Goal: Task Accomplishment & Management: Manage account settings

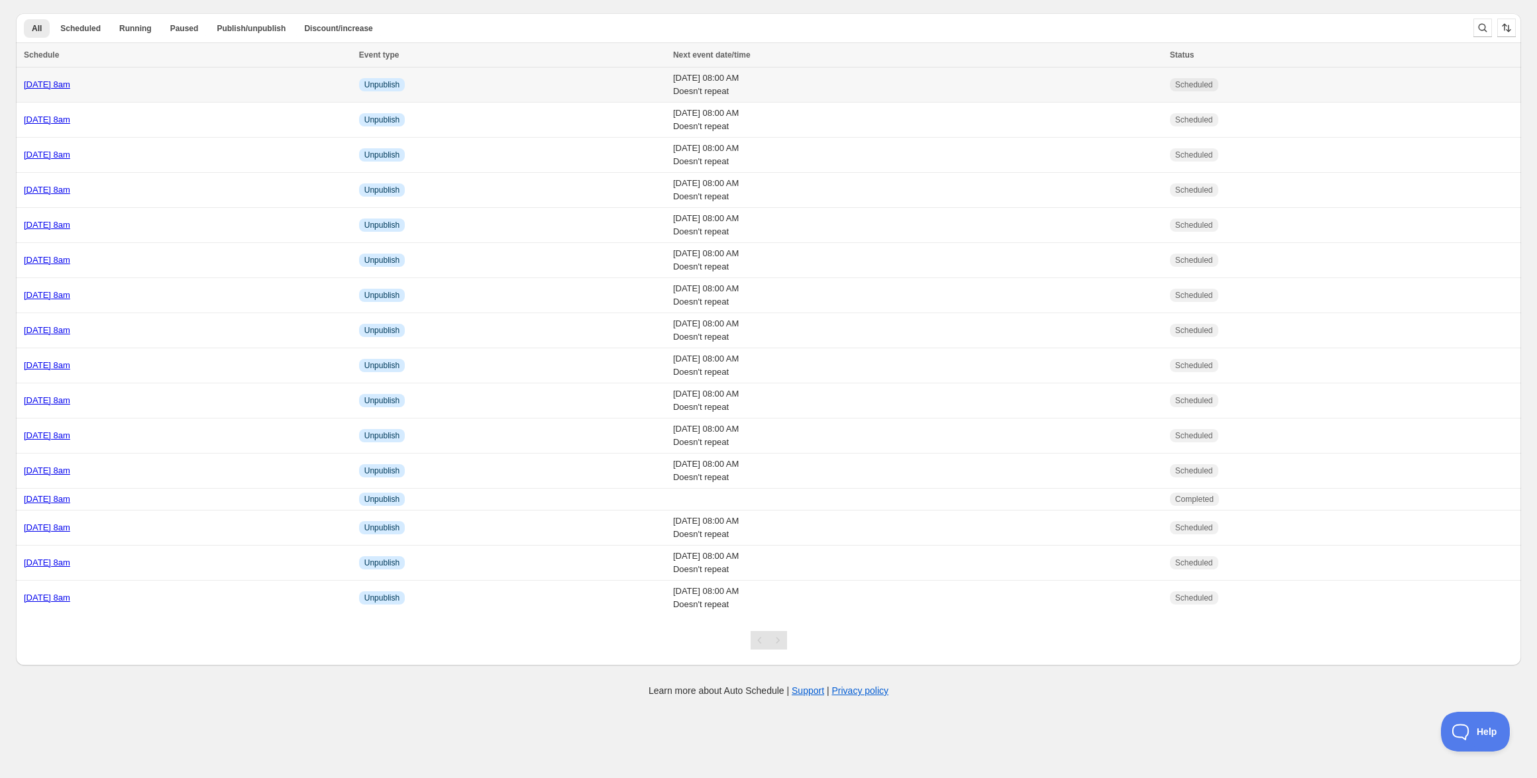
click at [188, 85] on div "[DATE] 8am" at bounding box center [187, 84] width 327 height 13
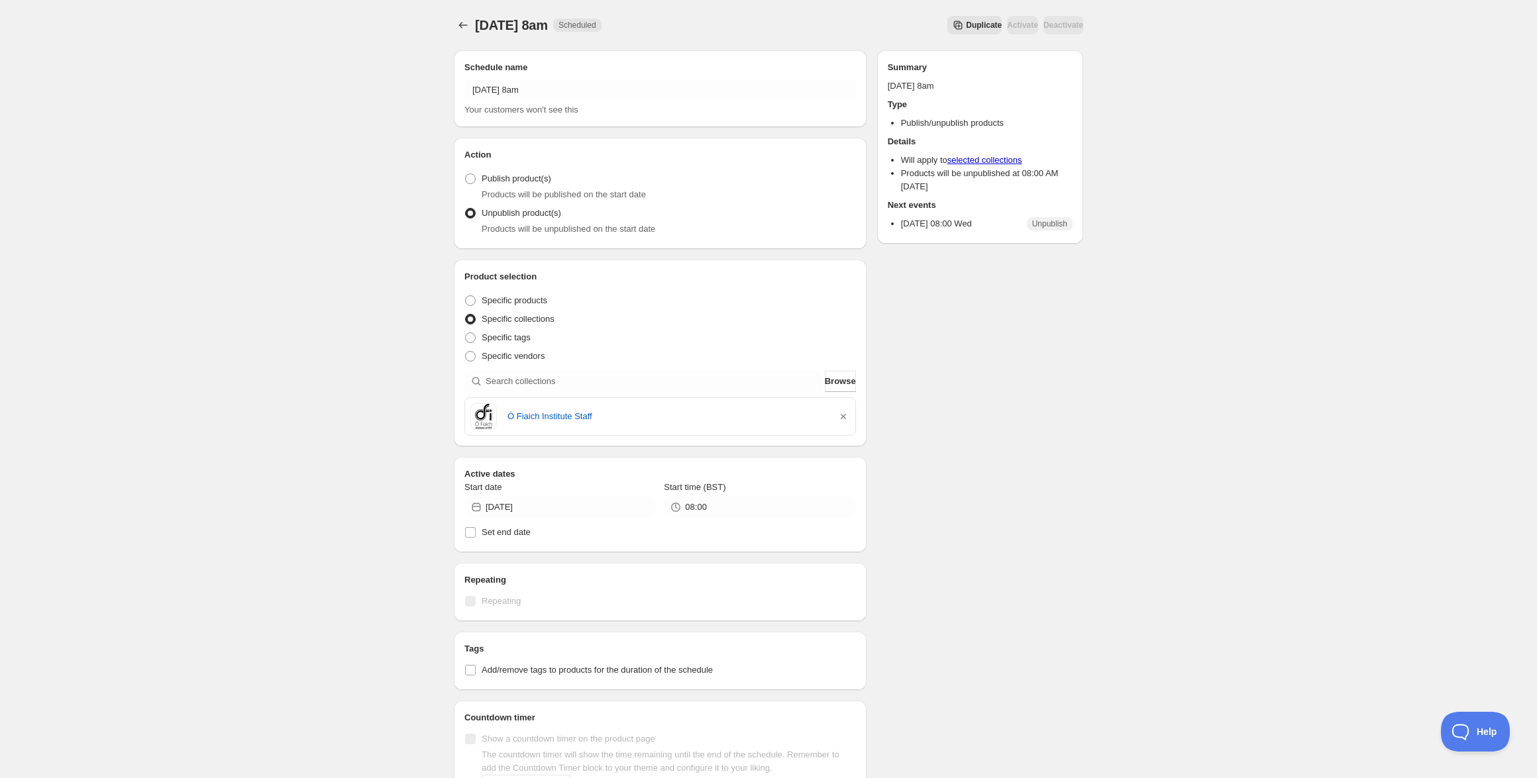
scroll to position [237, 0]
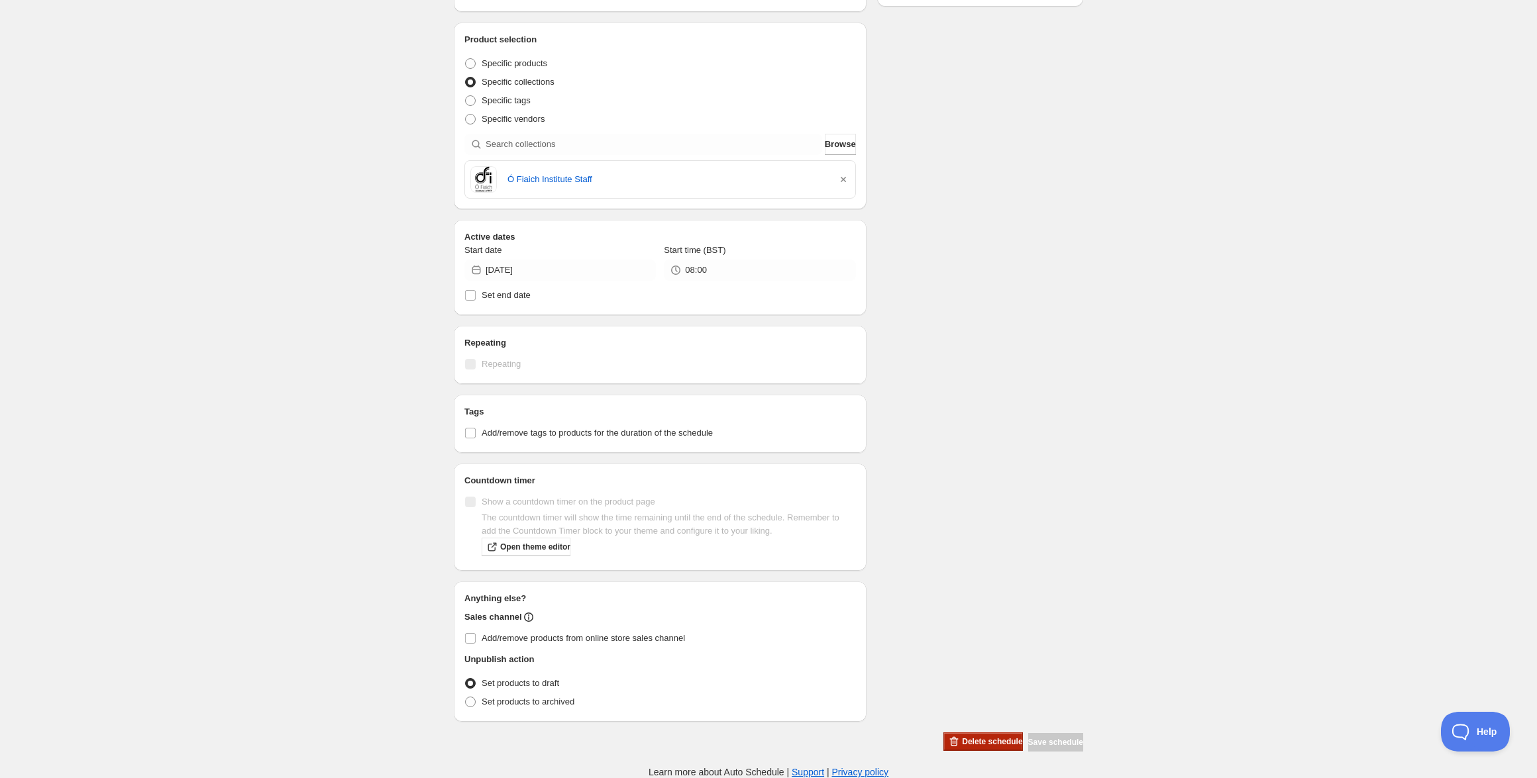
click at [962, 744] on span "Delete schedule" at bounding box center [992, 742] width 60 height 11
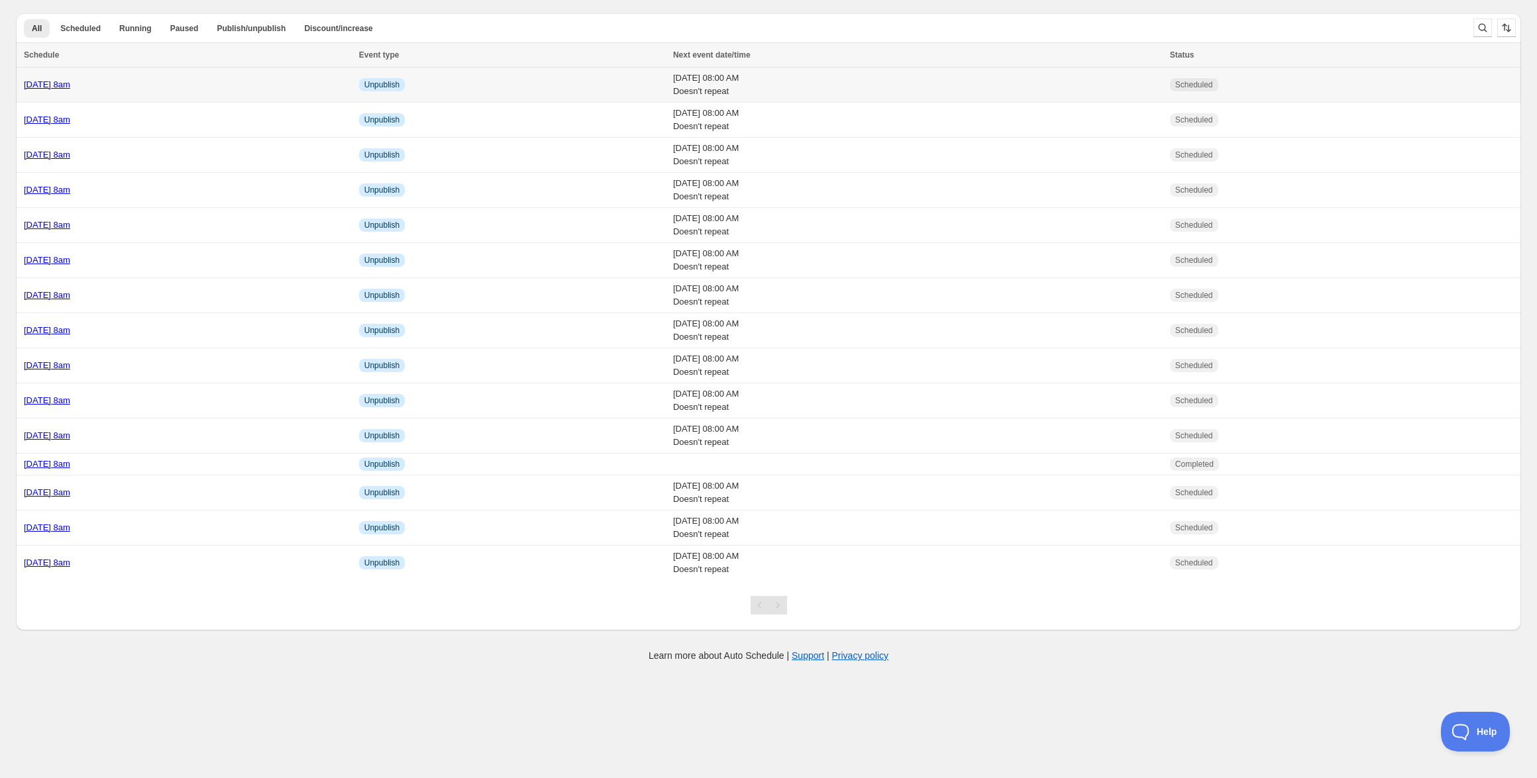
click at [70, 85] on link "[DATE] 8am" at bounding box center [47, 84] width 46 height 10
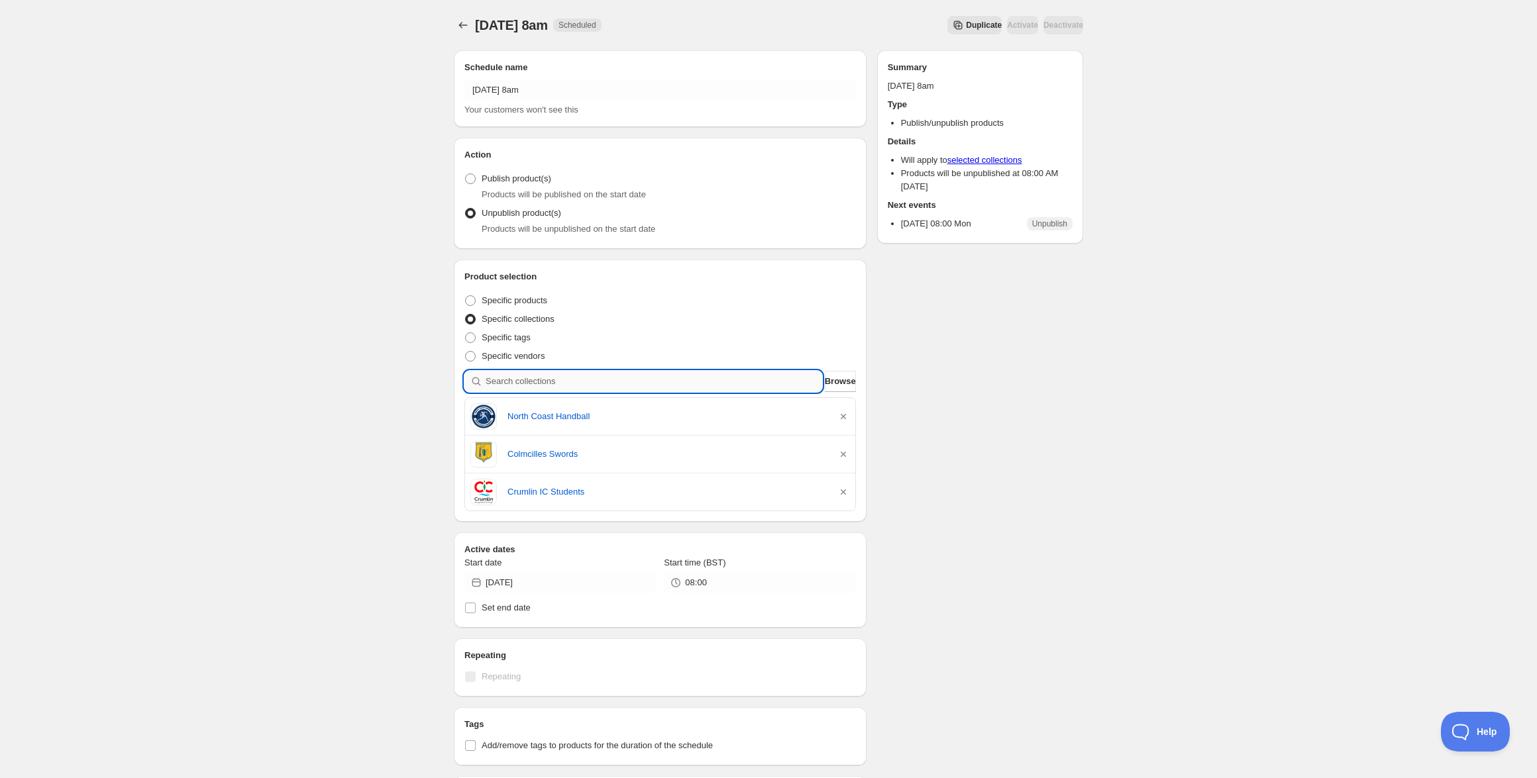
click at [654, 386] on input "search" at bounding box center [654, 381] width 337 height 21
paste input "Ó Fiaich Institute Staff"
type input "Ó Fiaich Institute Staff"
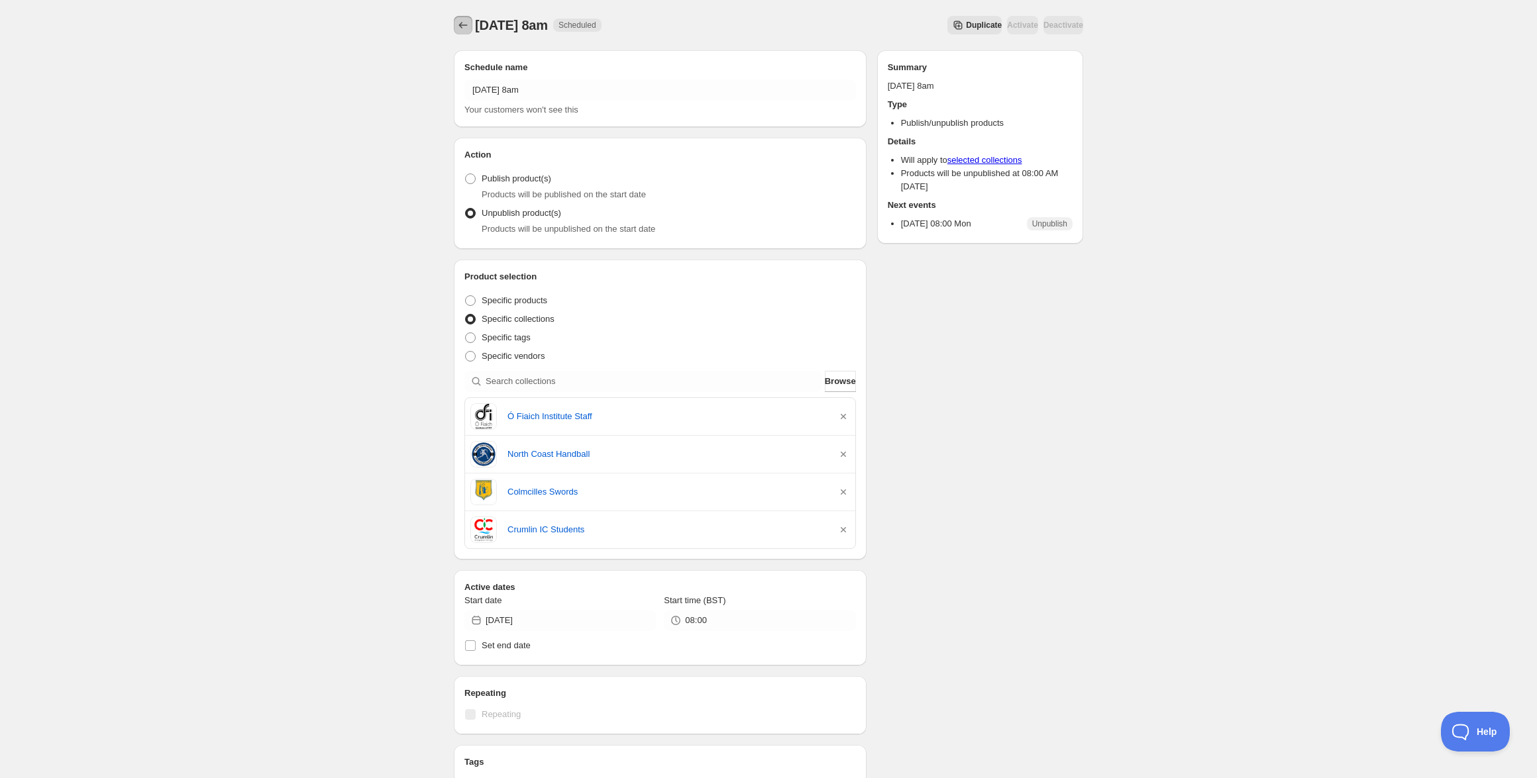
click at [462, 23] on icon "Schedules" at bounding box center [462, 25] width 13 height 13
